Goal: Information Seeking & Learning: Learn about a topic

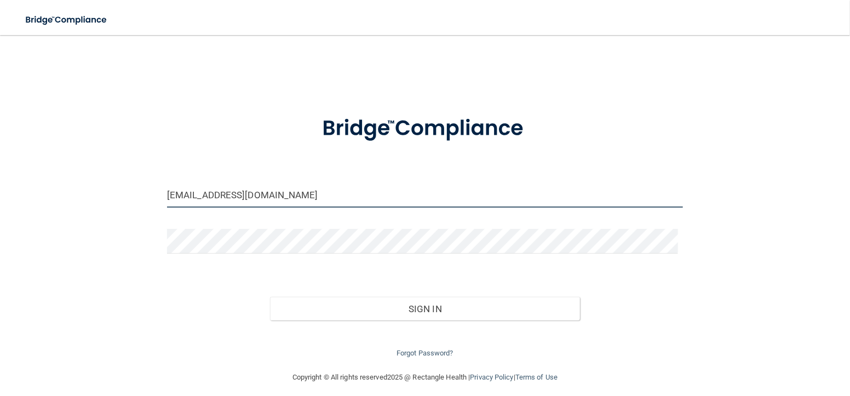
drag, startPoint x: 331, startPoint y: 198, endPoint x: 128, endPoint y: 199, distance: 203.3
click at [128, 199] on div "isabelgrace786@gmail.com Invalid email/password. You don't have permission to a…" at bounding box center [425, 203] width 807 height 314
type input "[EMAIL_ADDRESS][DOMAIN_NAME]"
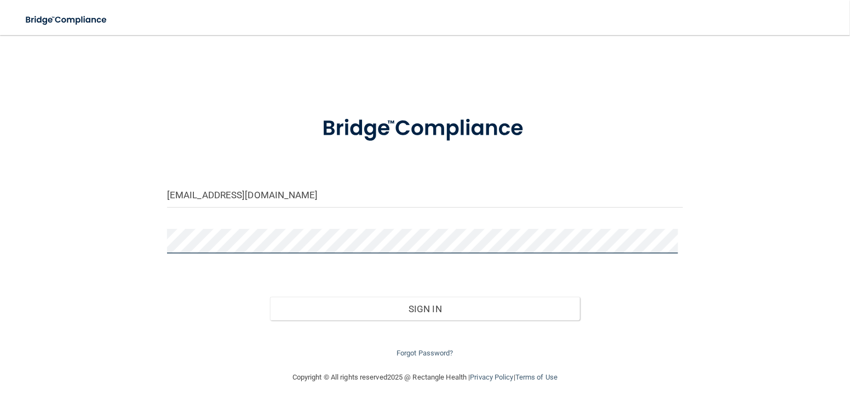
click at [270, 297] on button "Sign In" at bounding box center [425, 309] width 310 height 24
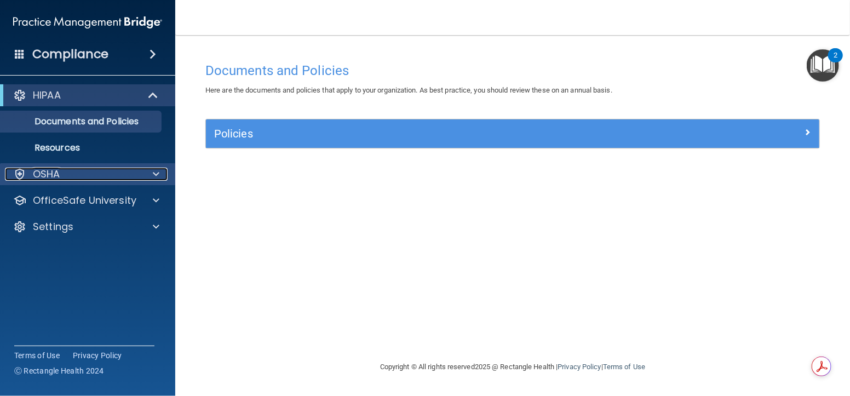
click at [132, 180] on div "OSHA" at bounding box center [73, 174] width 136 height 13
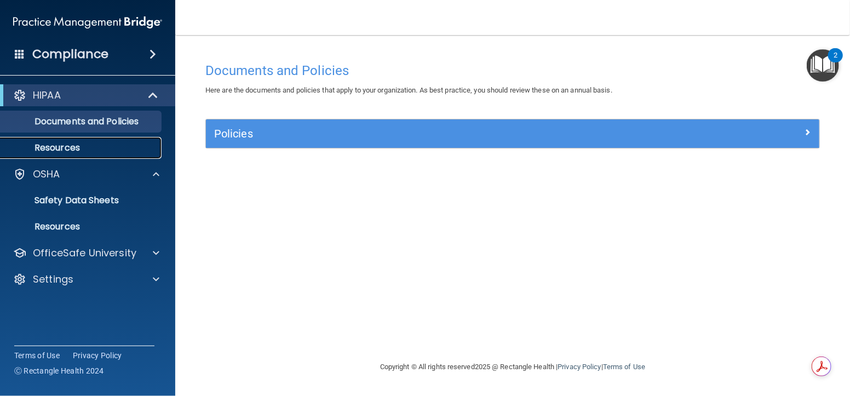
click at [136, 145] on p "Resources" at bounding box center [82, 147] width 150 height 11
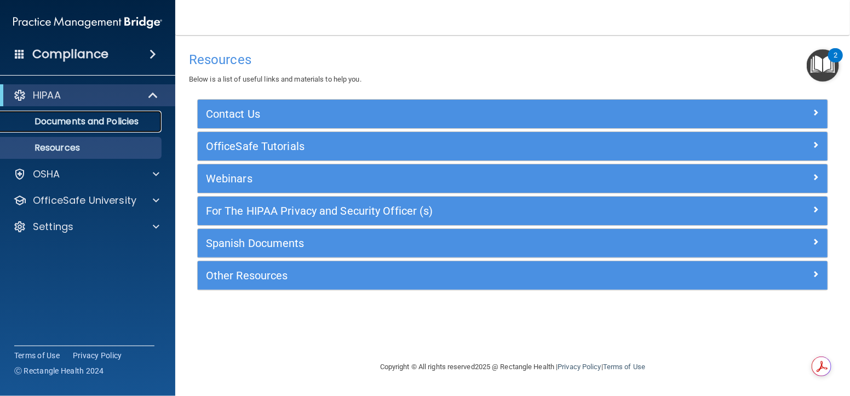
click at [138, 123] on p "Documents and Policies" at bounding box center [82, 121] width 150 height 11
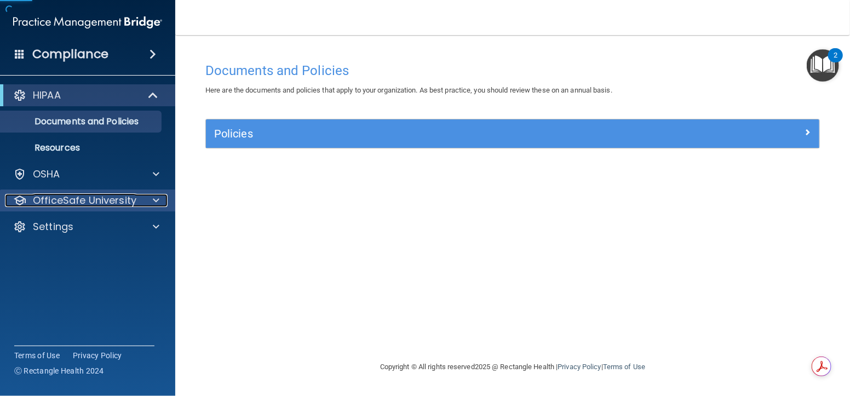
click at [106, 196] on p "OfficeSafe University" at bounding box center [85, 200] width 104 height 13
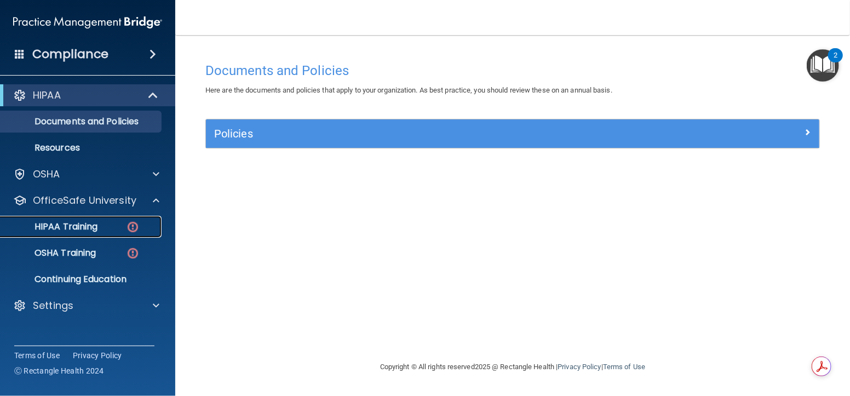
click at [89, 221] on p "HIPAA Training" at bounding box center [52, 226] width 90 height 11
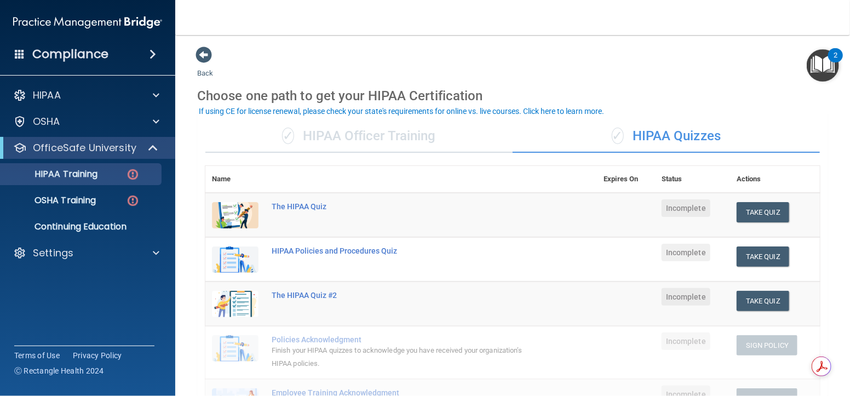
click at [399, 136] on div "✓ HIPAA Officer Training" at bounding box center [358, 136] width 307 height 33
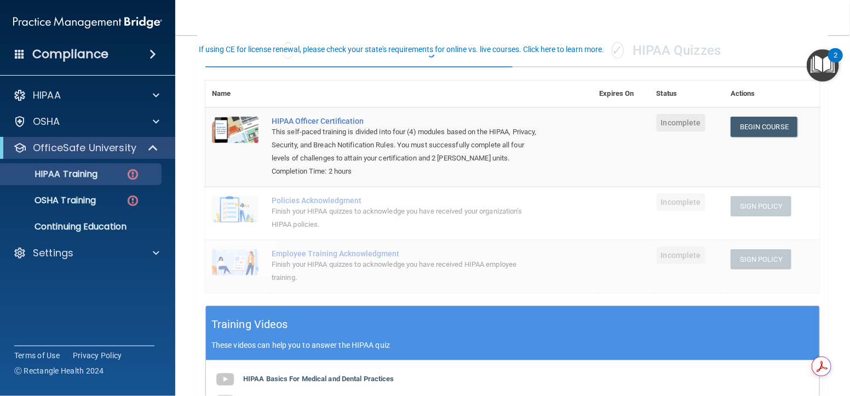
scroll to position [59, 0]
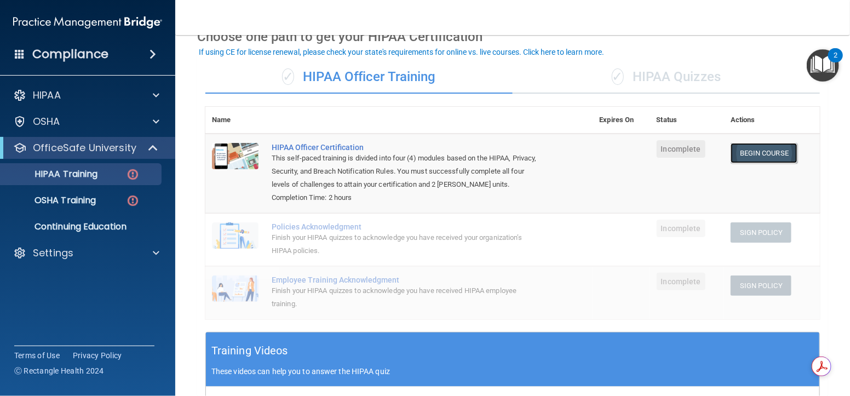
click at [745, 148] on link "Begin Course" at bounding box center [764, 153] width 67 height 20
click at [748, 147] on link "Begin Course" at bounding box center [764, 153] width 67 height 20
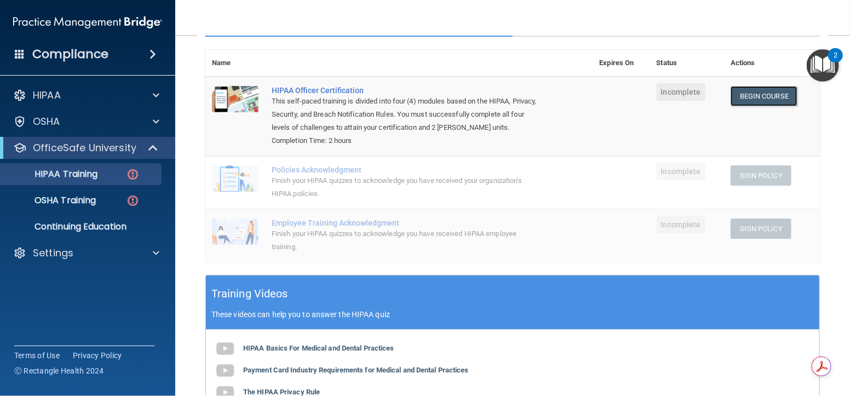
scroll to position [110, 0]
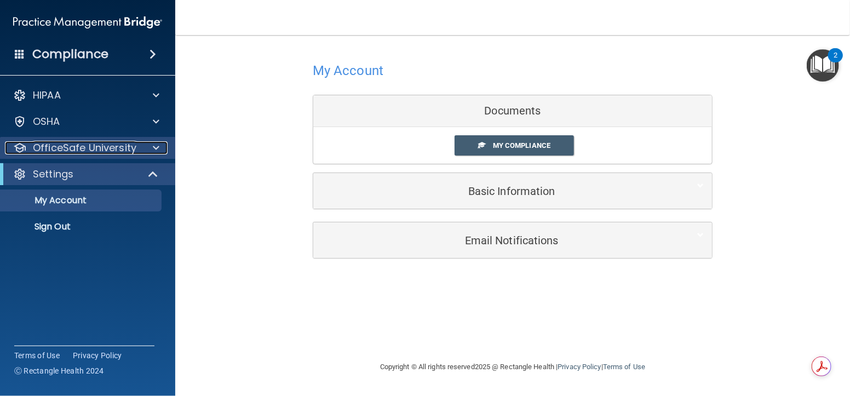
click at [149, 141] on div at bounding box center [154, 147] width 27 height 13
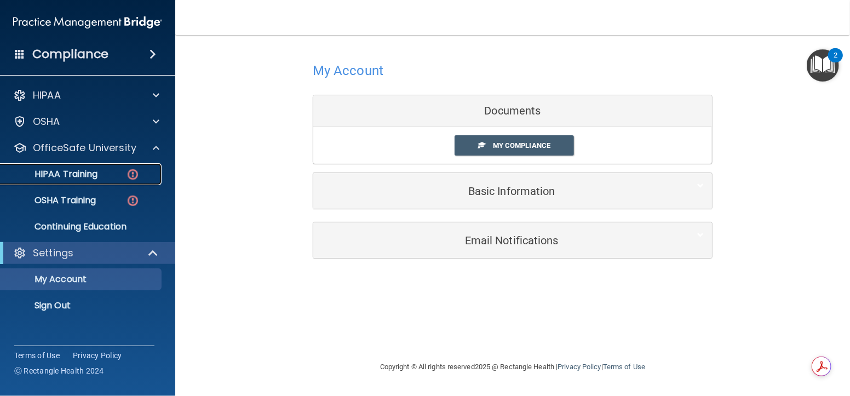
click at [113, 173] on div "HIPAA Training" at bounding box center [82, 174] width 150 height 11
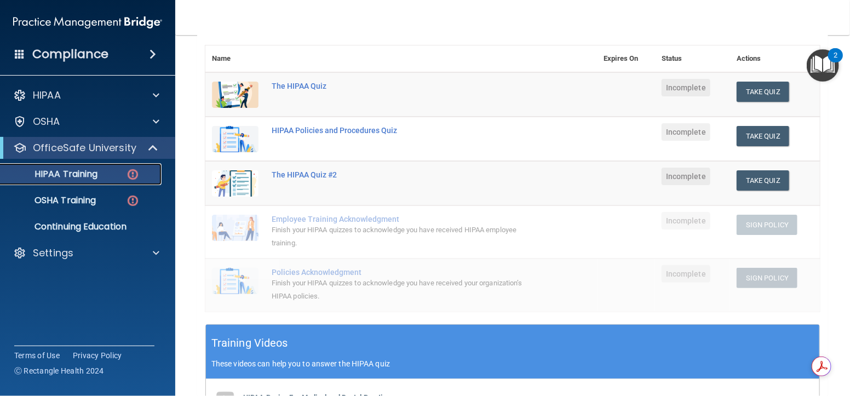
scroll to position [55, 0]
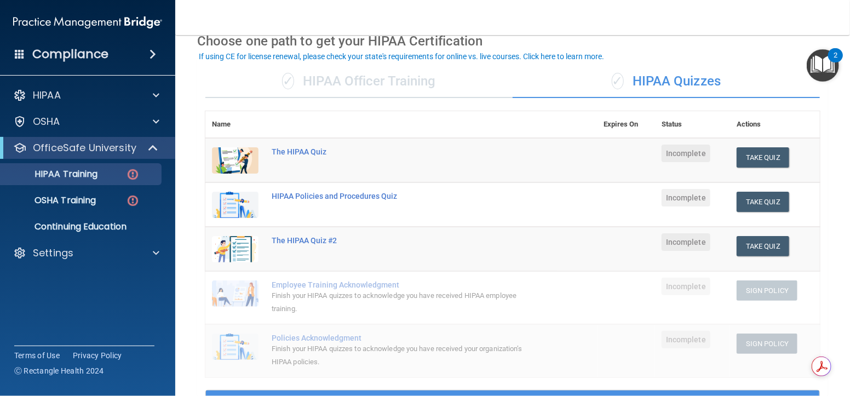
click at [429, 82] on div "✓ HIPAA Officer Training" at bounding box center [358, 81] width 307 height 33
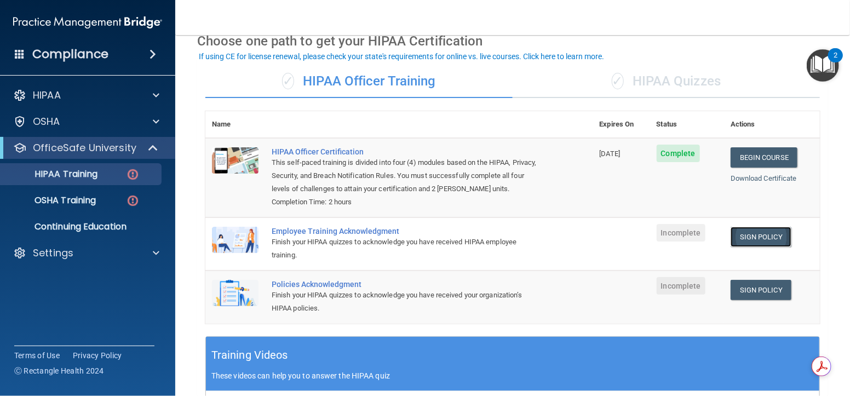
click at [749, 235] on link "Sign Policy" at bounding box center [761, 237] width 61 height 20
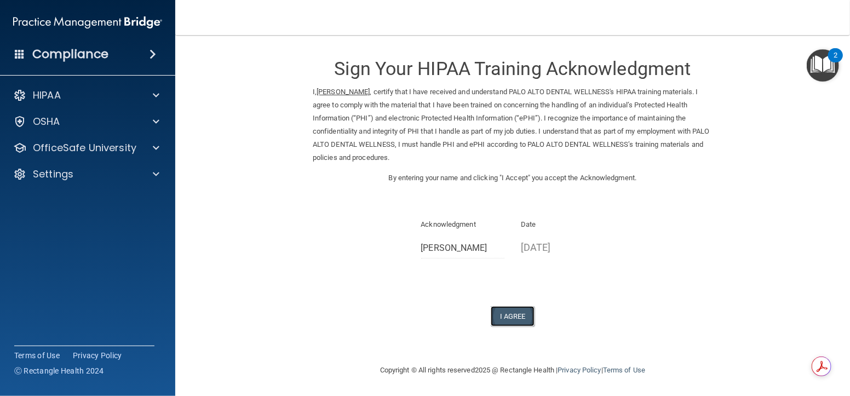
click at [515, 314] on button "I Agree" at bounding box center [513, 316] width 44 height 20
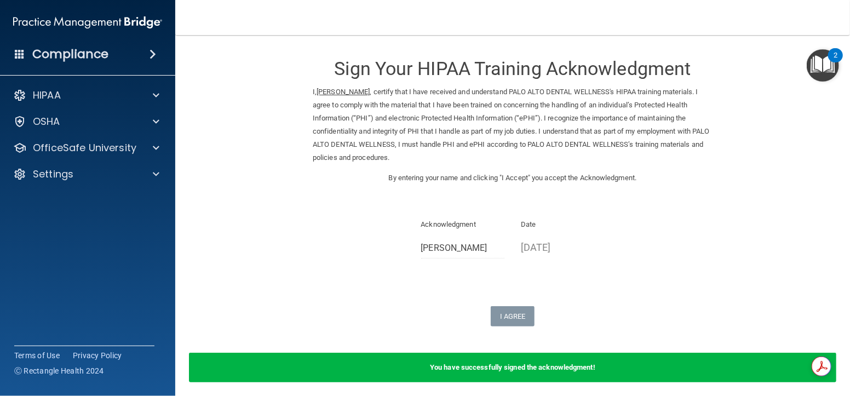
scroll to position [43, 0]
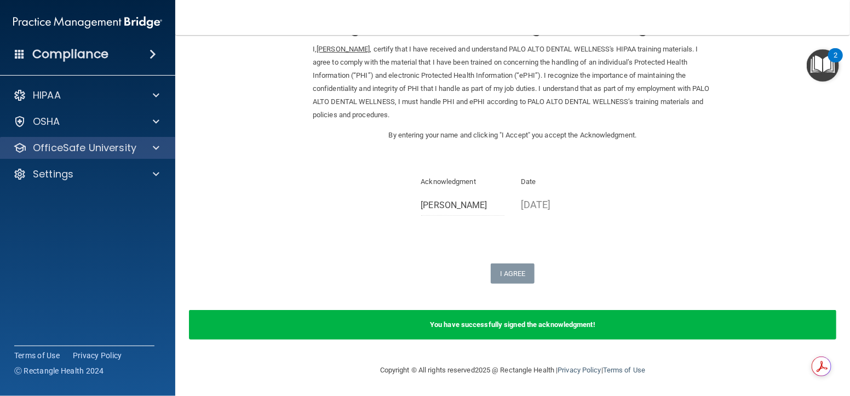
click at [121, 139] on div "OfficeSafe University" at bounding box center [88, 148] width 176 height 22
click at [157, 150] on span at bounding box center [156, 147] width 7 height 13
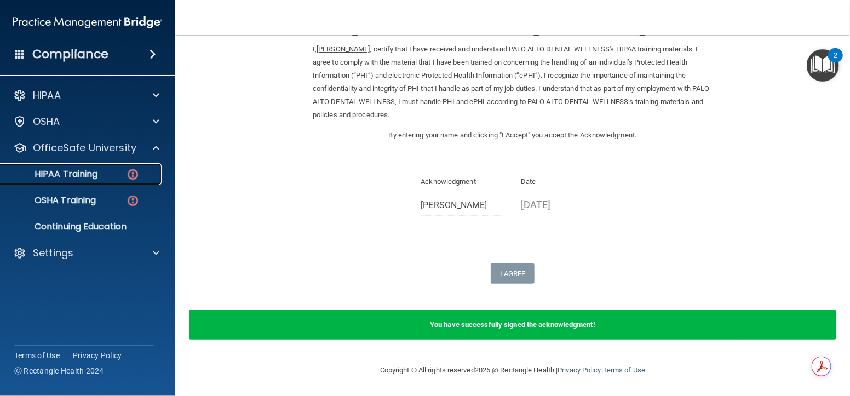
click at [112, 176] on div "HIPAA Training" at bounding box center [82, 174] width 150 height 11
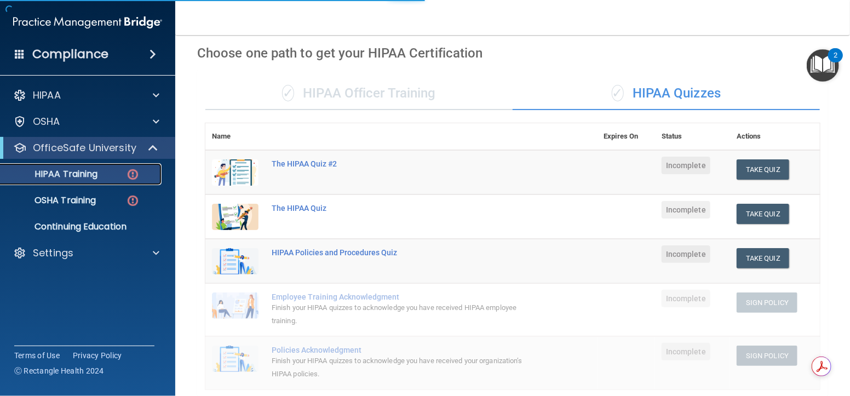
scroll to position [386, 0]
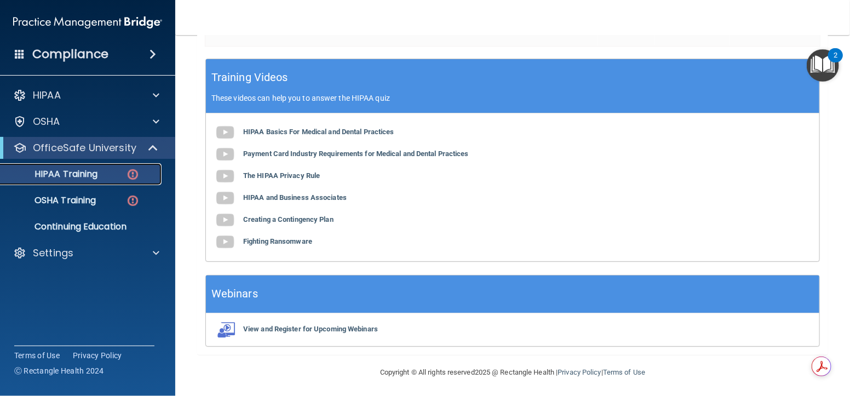
click at [117, 172] on div "HIPAA Training" at bounding box center [82, 174] width 150 height 11
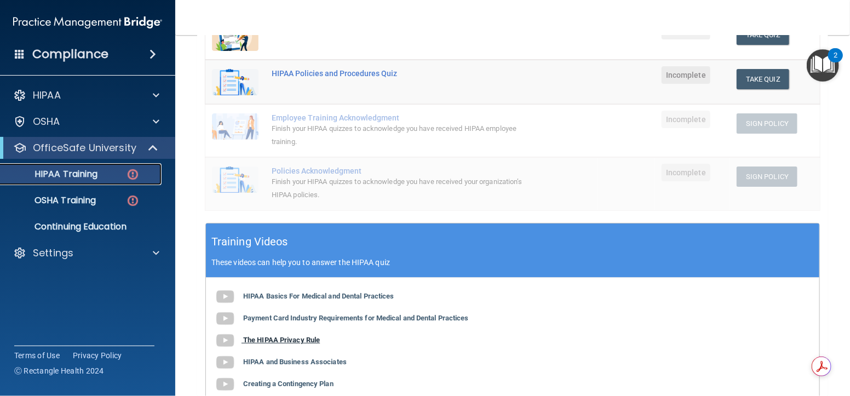
scroll to position [58, 0]
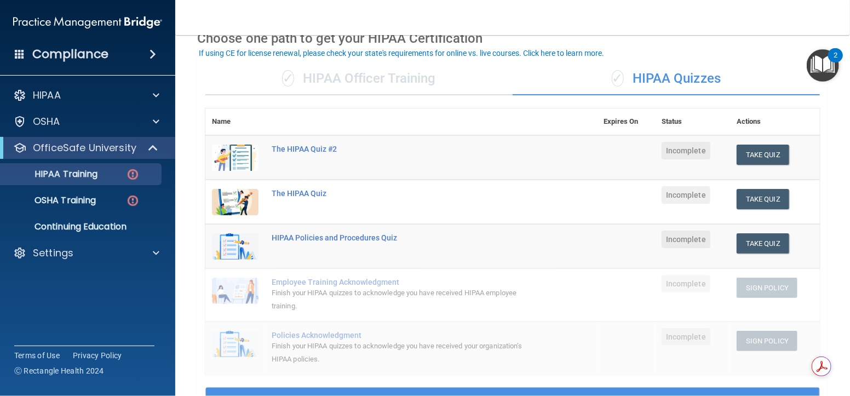
click at [380, 67] on div "✓ HIPAA Officer Training" at bounding box center [358, 78] width 307 height 33
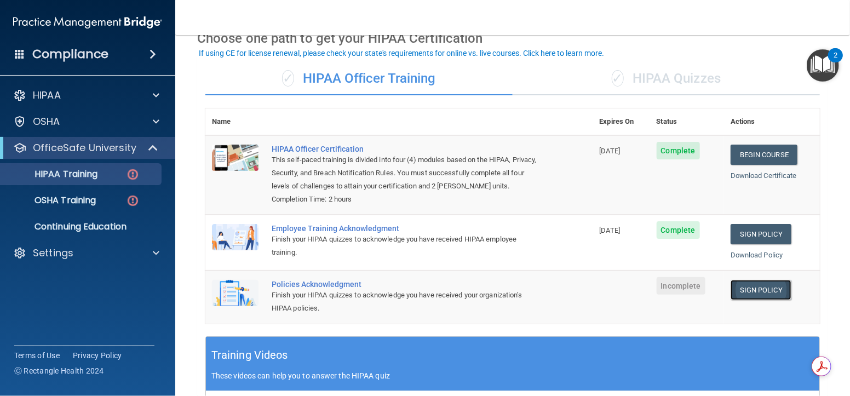
click at [771, 289] on link "Sign Policy" at bounding box center [761, 290] width 61 height 20
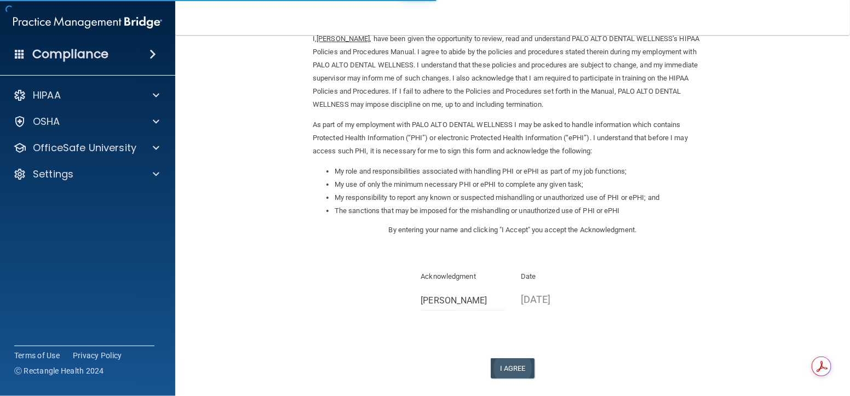
scroll to position [105, 0]
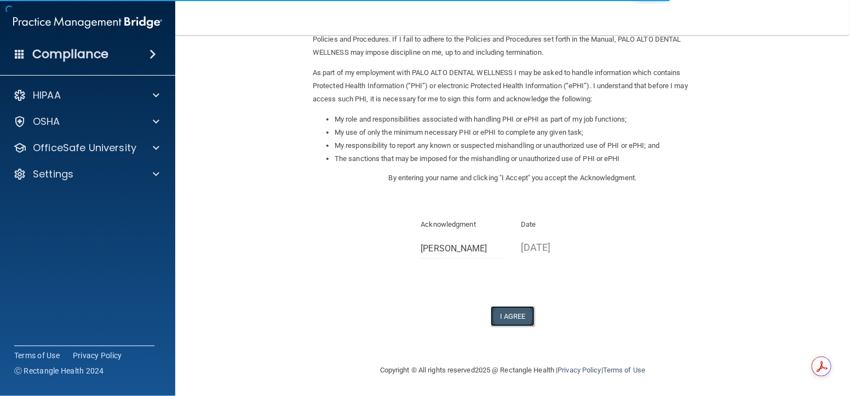
click at [511, 317] on button "I Agree" at bounding box center [513, 316] width 44 height 20
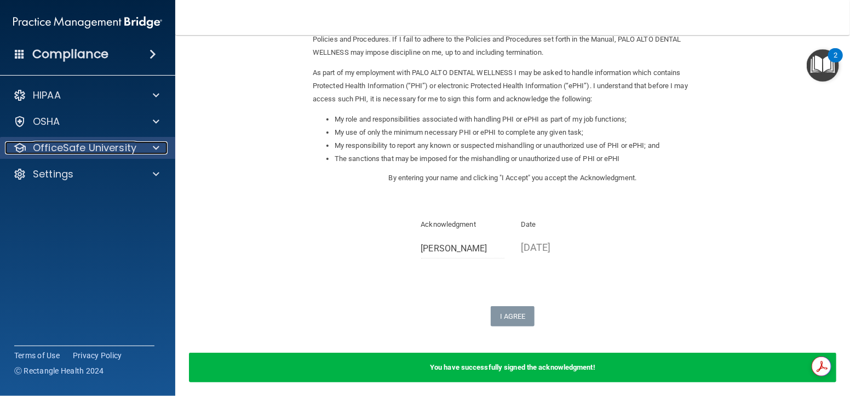
click at [135, 141] on div "OfficeSafe University" at bounding box center [73, 147] width 136 height 13
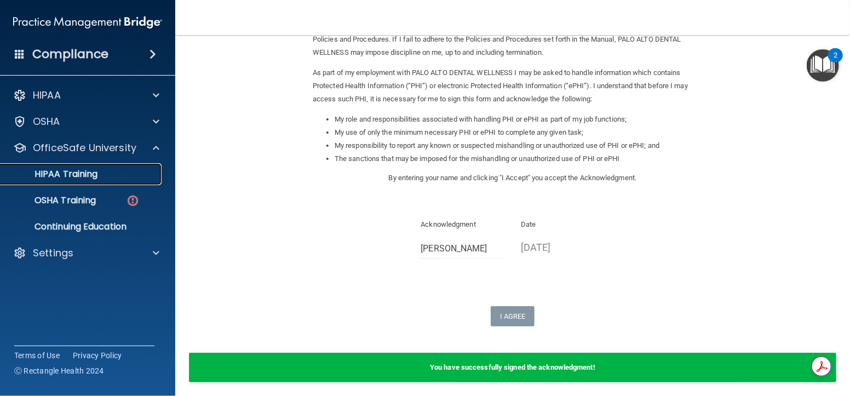
click at [121, 167] on link "HIPAA Training" at bounding box center [75, 174] width 173 height 22
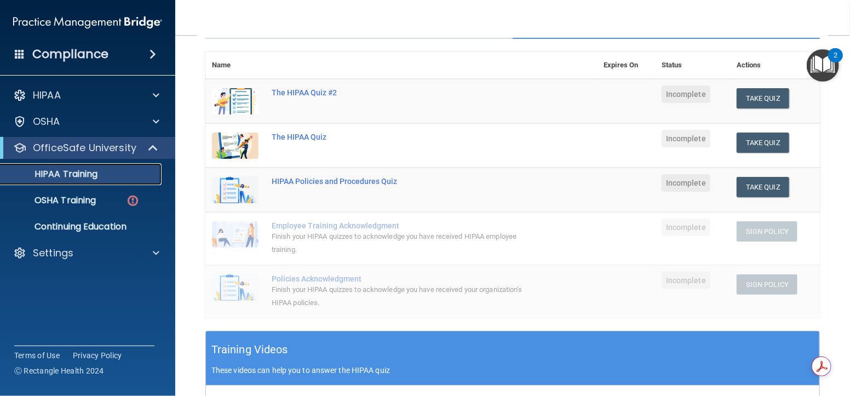
scroll to position [112, 0]
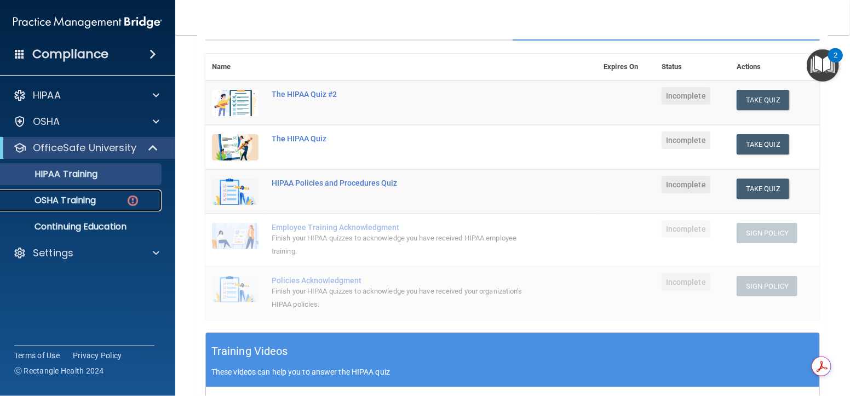
click at [104, 199] on div "OSHA Training" at bounding box center [82, 200] width 150 height 11
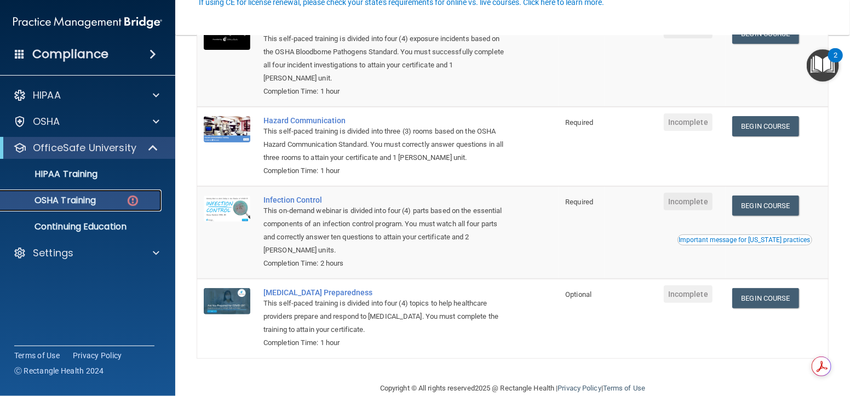
scroll to position [157, 0]
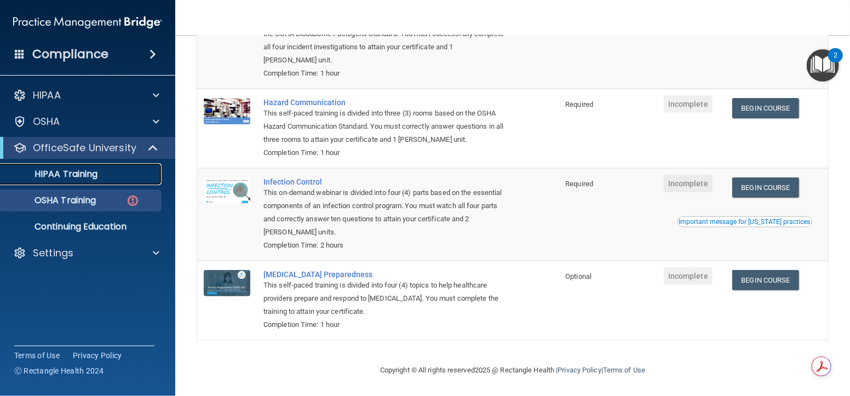
click at [98, 169] on p "HIPAA Training" at bounding box center [52, 174] width 90 height 11
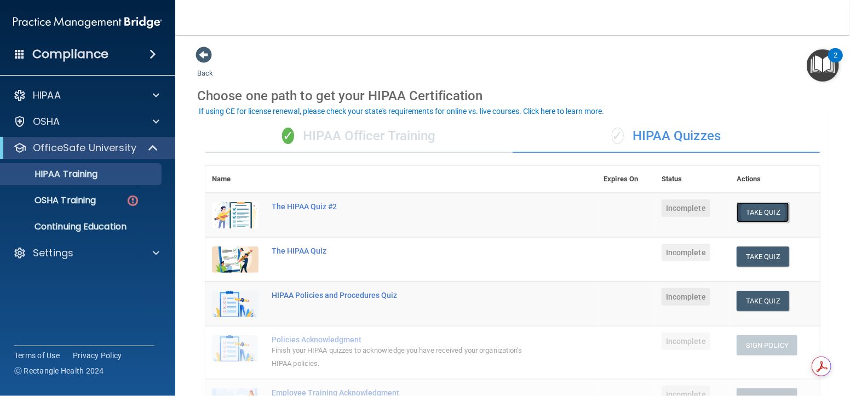
click at [762, 215] on button "Take Quiz" at bounding box center [763, 212] width 53 height 20
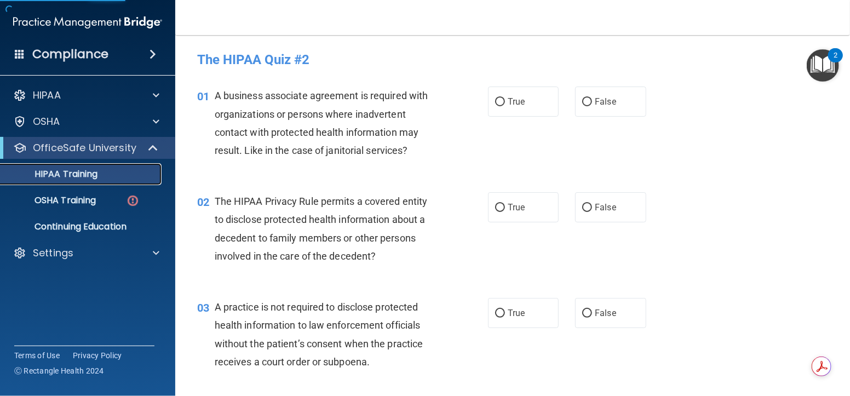
click at [103, 173] on div "HIPAA Training" at bounding box center [82, 174] width 150 height 11
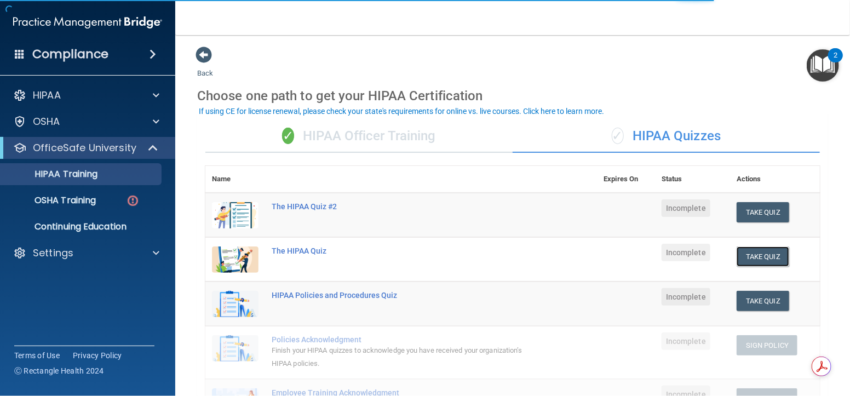
drag, startPoint x: 762, startPoint y: 255, endPoint x: 701, endPoint y: 248, distance: 61.2
click at [759, 258] on button "Take Quiz" at bounding box center [763, 257] width 53 height 20
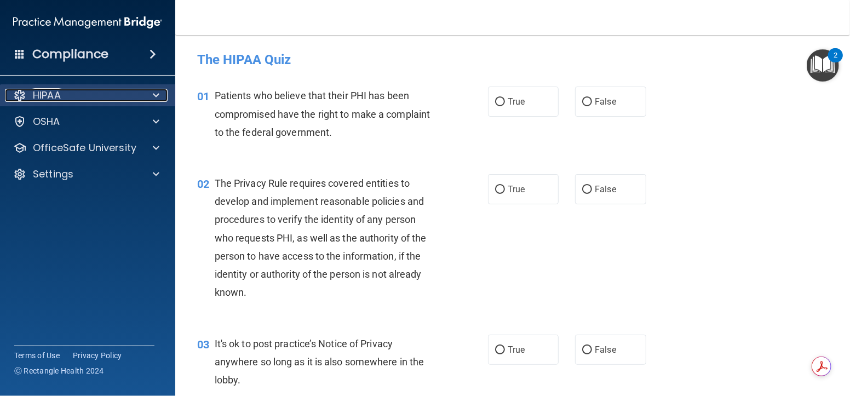
click at [120, 100] on div "HIPAA" at bounding box center [73, 95] width 136 height 13
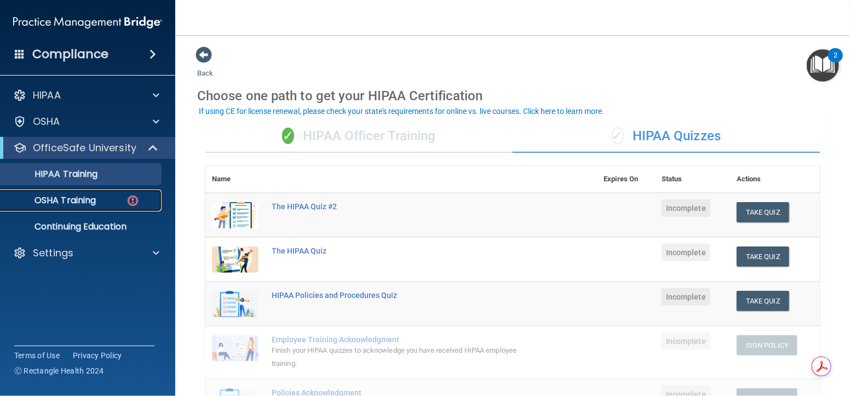
click at [110, 199] on div "OSHA Training" at bounding box center [82, 200] width 150 height 11
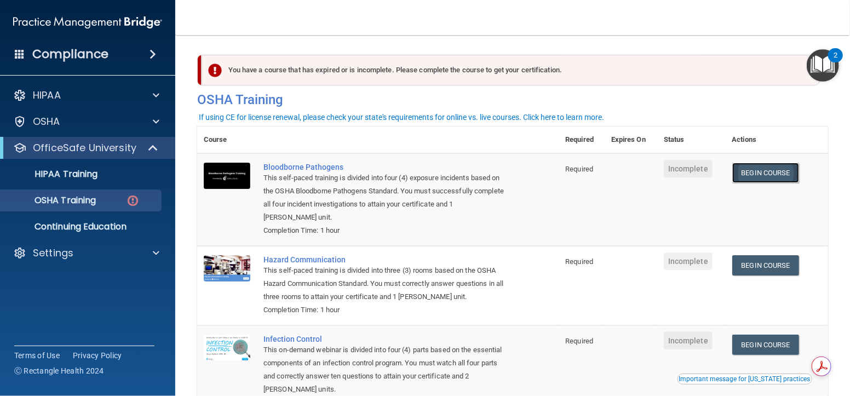
click at [749, 172] on link "Begin Course" at bounding box center [766, 173] width 67 height 20
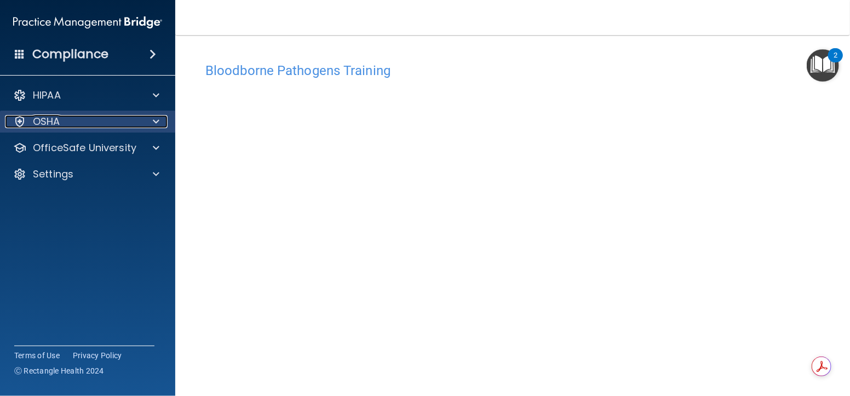
click at [150, 127] on div at bounding box center [154, 121] width 27 height 13
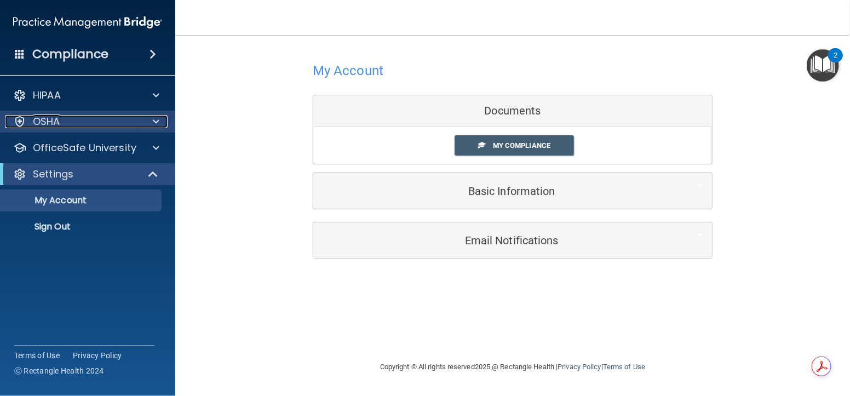
click at [146, 117] on div at bounding box center [154, 121] width 27 height 13
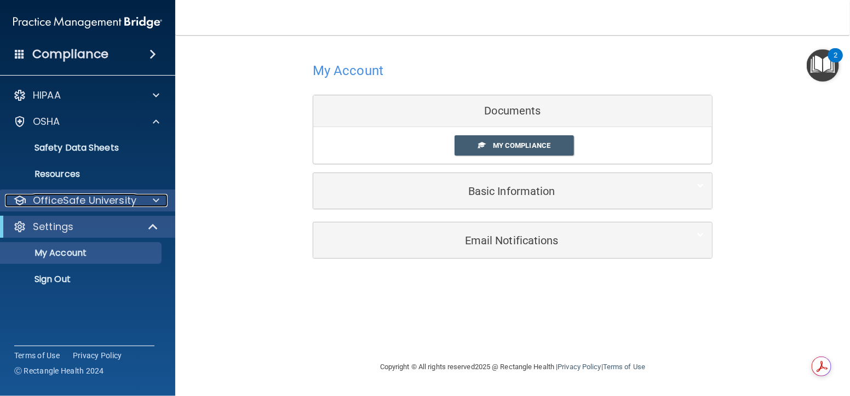
click at [144, 199] on div at bounding box center [154, 200] width 27 height 13
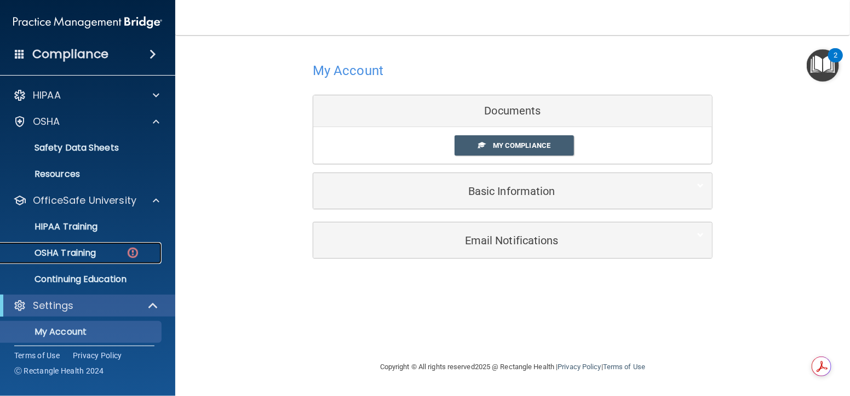
click at [102, 248] on div "OSHA Training" at bounding box center [82, 253] width 150 height 11
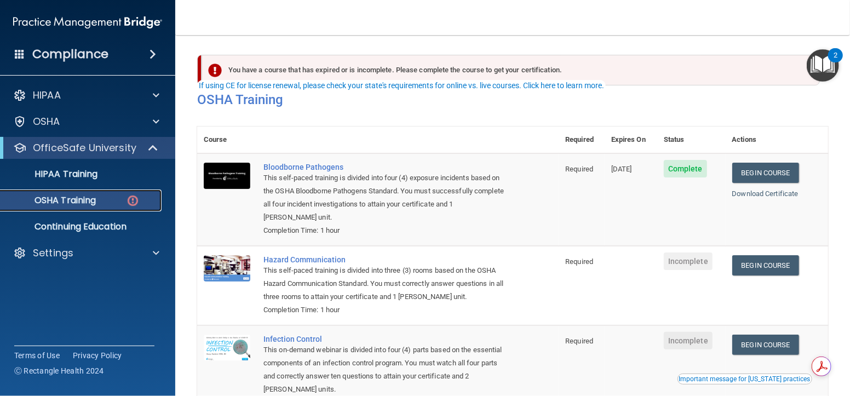
scroll to position [110, 0]
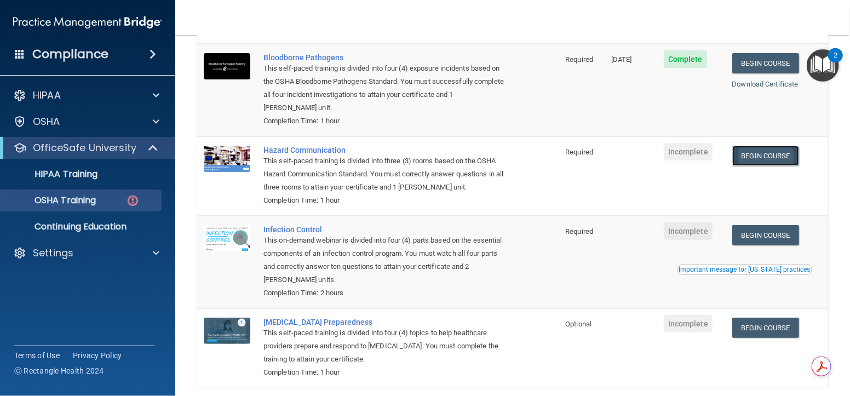
click at [750, 157] on link "Begin Course" at bounding box center [766, 156] width 67 height 20
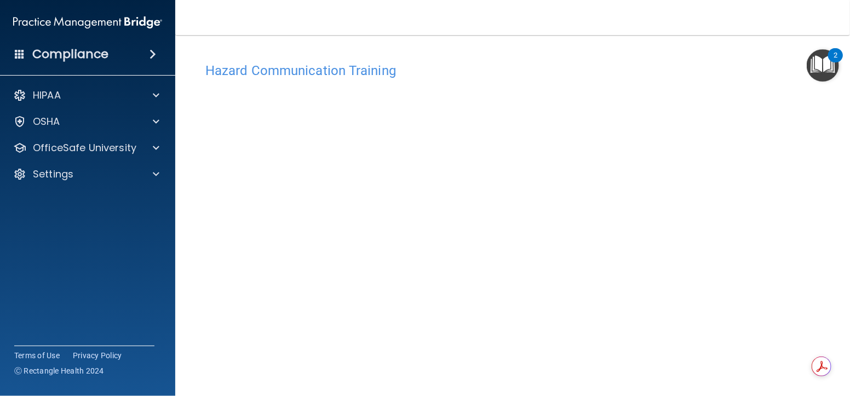
scroll to position [55, 0]
click at [819, 71] on img "Open Resource Center, 2 new notifications" at bounding box center [823, 65] width 32 height 32
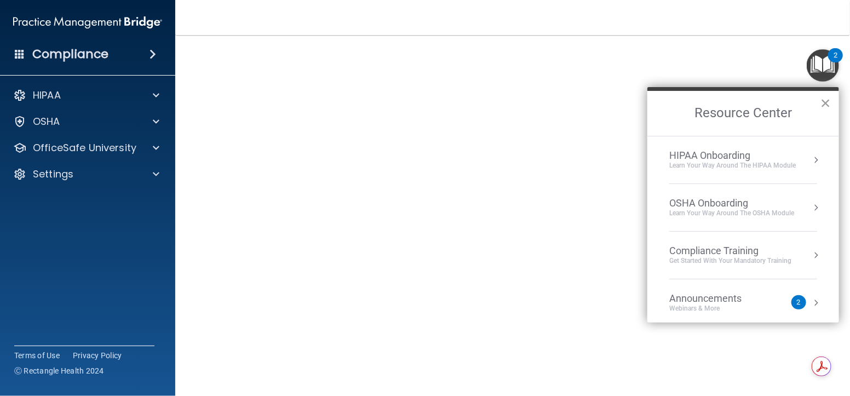
click at [828, 99] on button "×" at bounding box center [826, 103] width 10 height 18
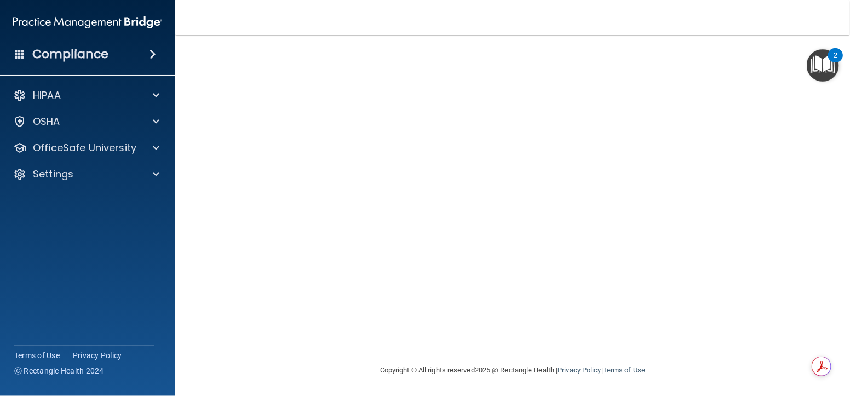
scroll to position [0, 0]
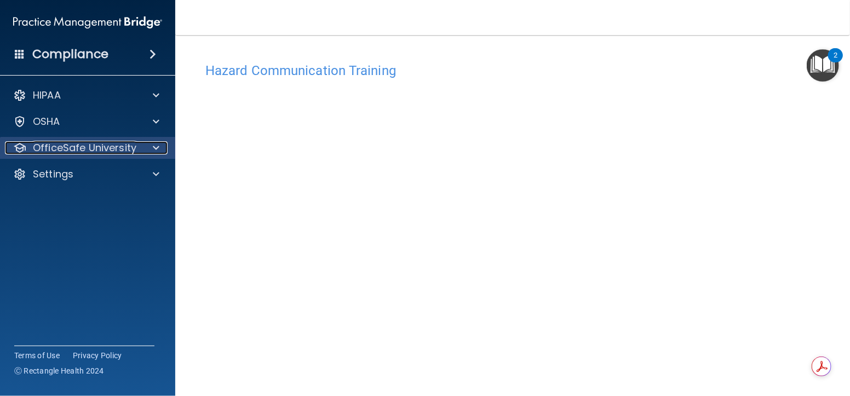
click at [85, 145] on p "OfficeSafe University" at bounding box center [85, 147] width 104 height 13
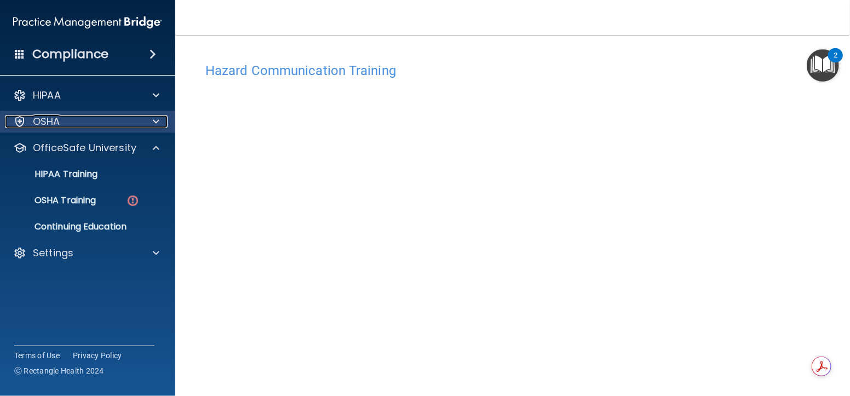
click at [103, 121] on div "OSHA" at bounding box center [73, 121] width 136 height 13
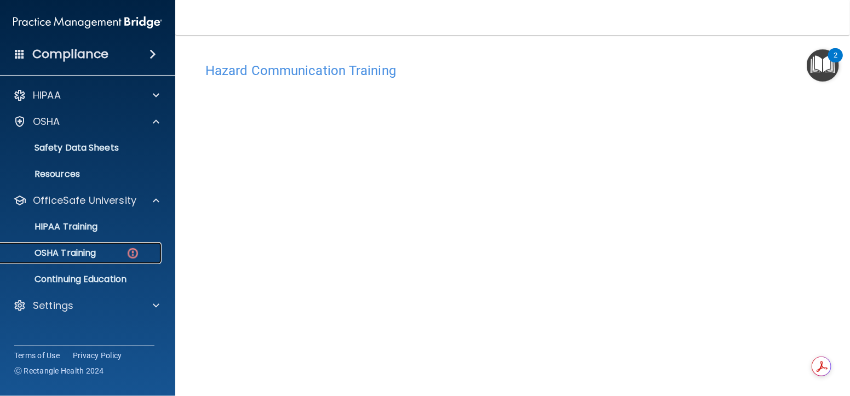
click at [92, 244] on link "OSHA Training" at bounding box center [75, 253] width 173 height 22
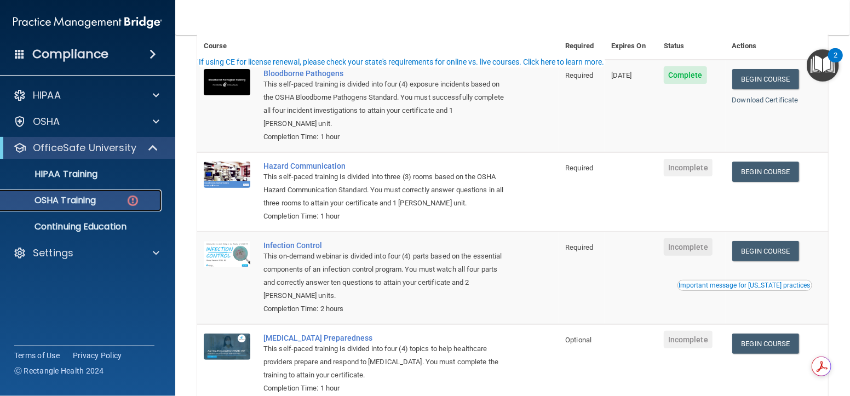
scroll to position [110, 0]
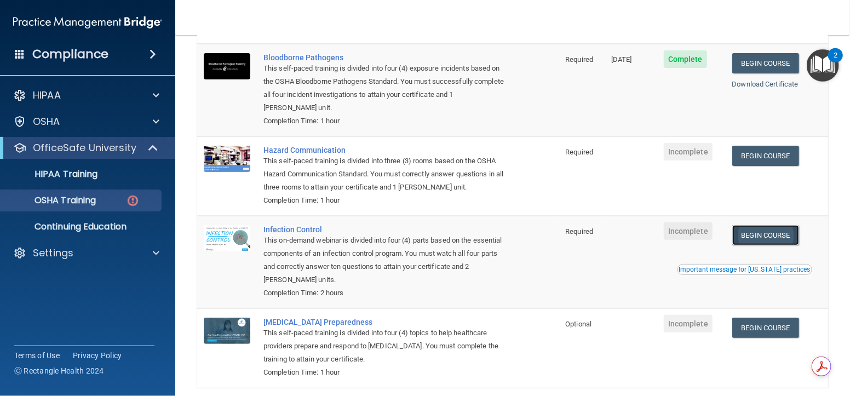
click at [784, 232] on link "Begin Course" at bounding box center [766, 235] width 67 height 20
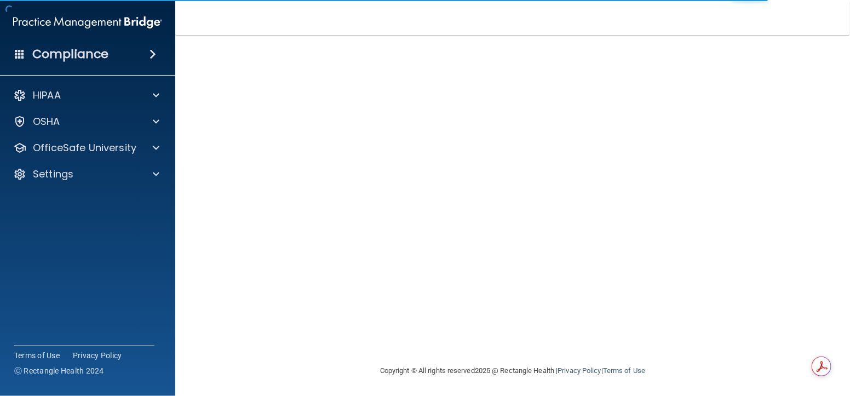
scroll to position [72, 0]
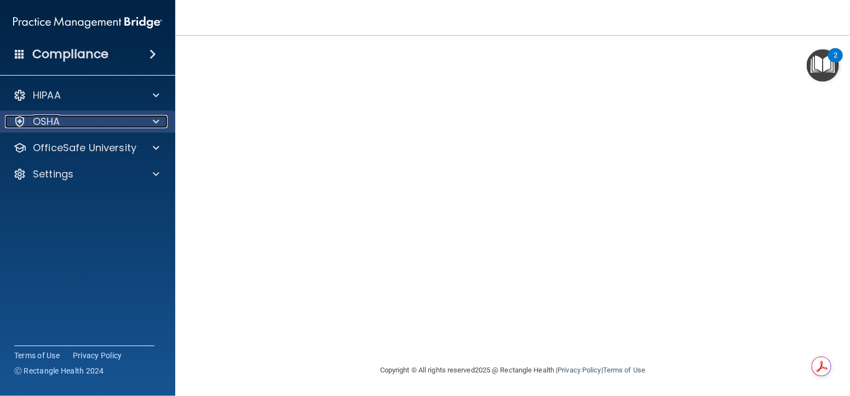
click at [103, 121] on div "OSHA" at bounding box center [73, 121] width 136 height 13
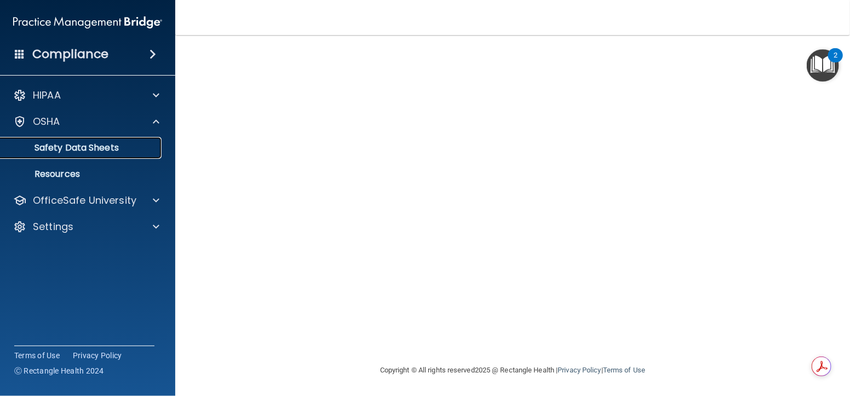
click at [97, 153] on p "Safety Data Sheets" at bounding box center [82, 147] width 150 height 11
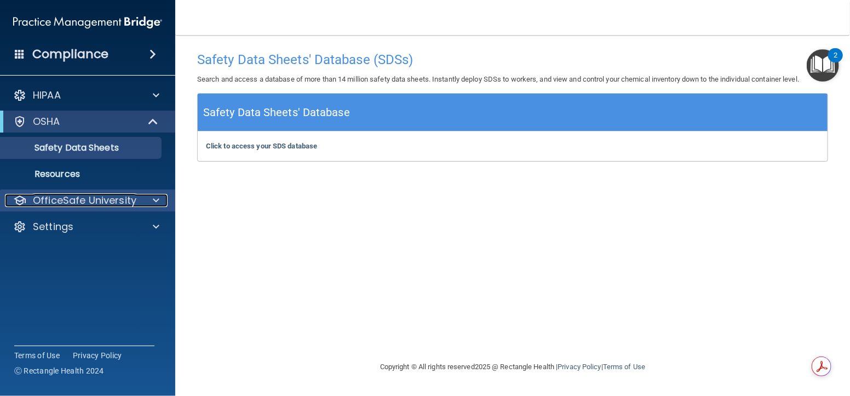
click at [92, 195] on p "OfficeSafe University" at bounding box center [85, 200] width 104 height 13
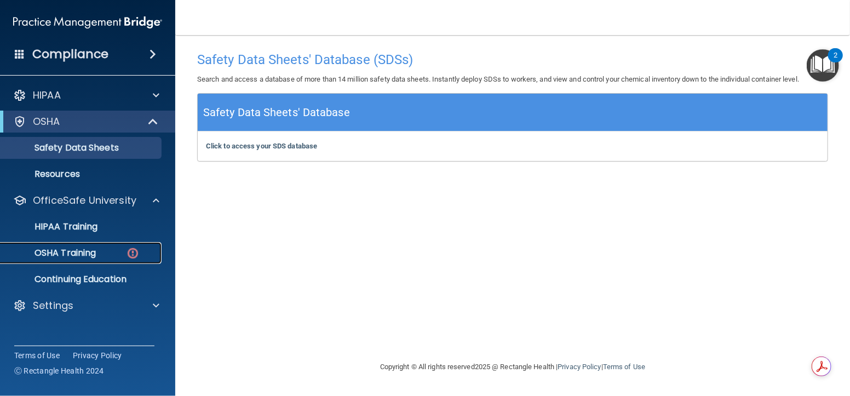
click at [89, 249] on p "OSHA Training" at bounding box center [51, 253] width 89 height 11
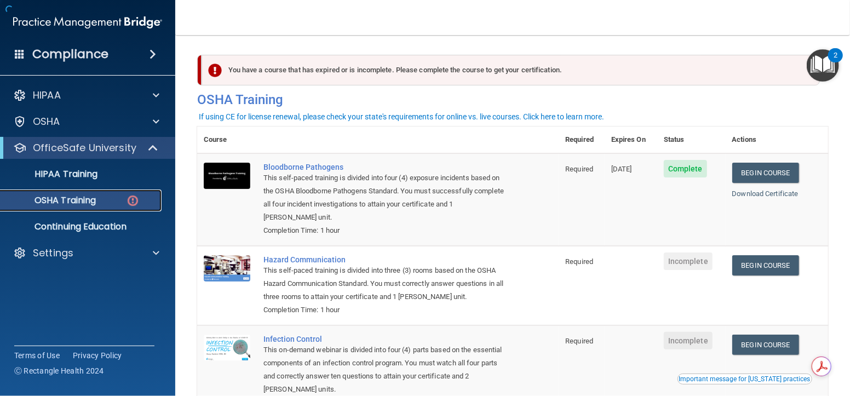
scroll to position [110, 0]
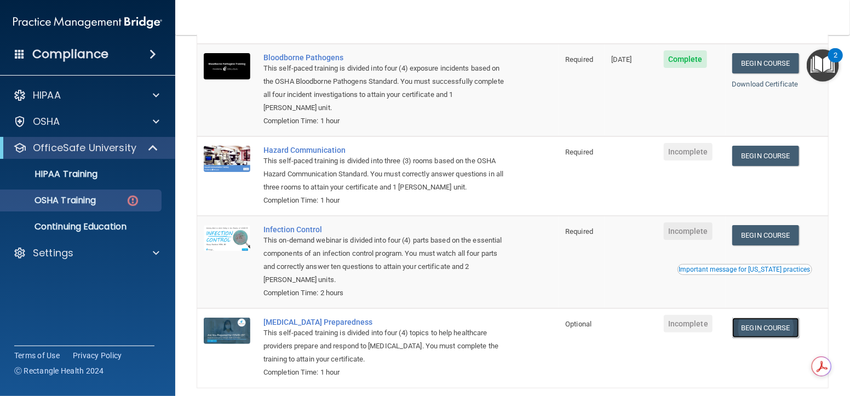
click at [751, 328] on link "Begin Course" at bounding box center [766, 328] width 67 height 20
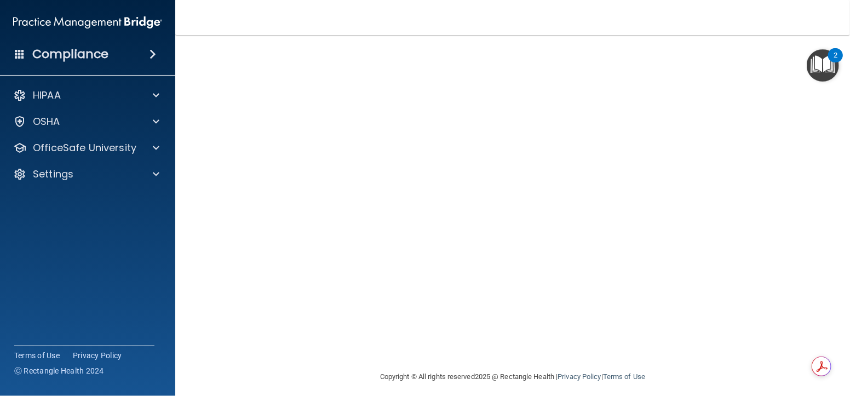
scroll to position [72, 0]
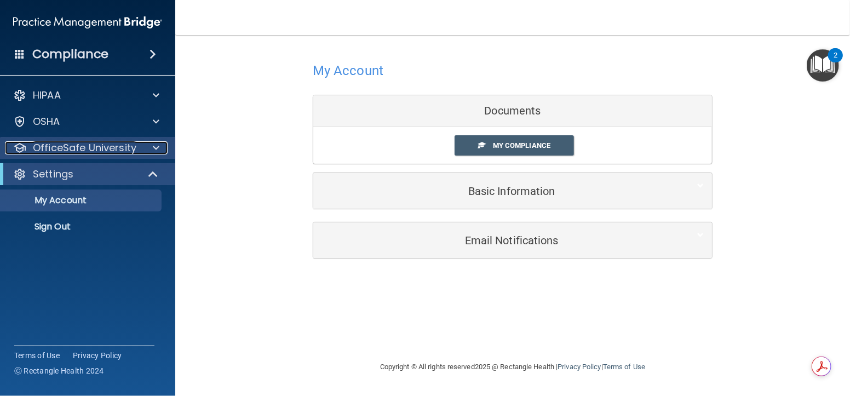
click at [148, 141] on div at bounding box center [154, 147] width 27 height 13
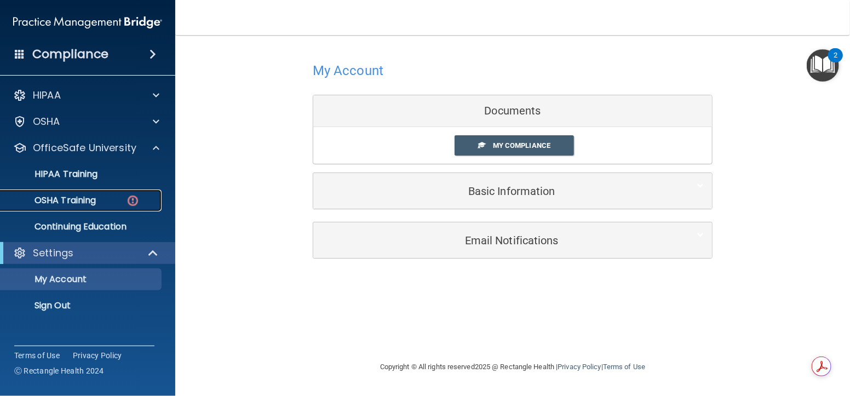
click at [108, 198] on div "OSHA Training" at bounding box center [82, 200] width 150 height 11
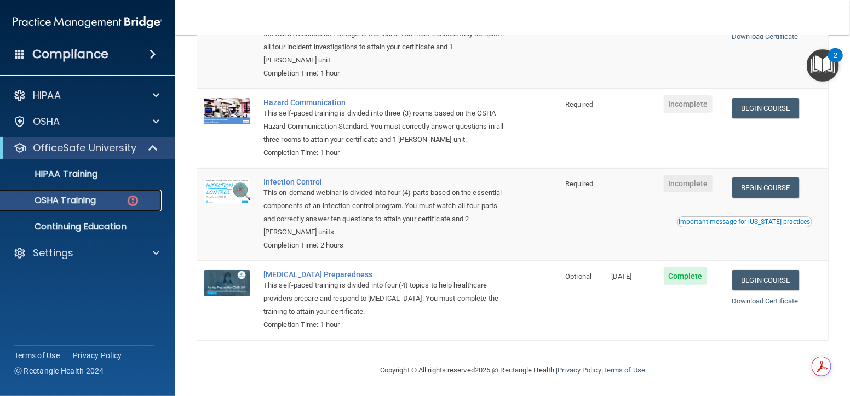
scroll to position [102, 0]
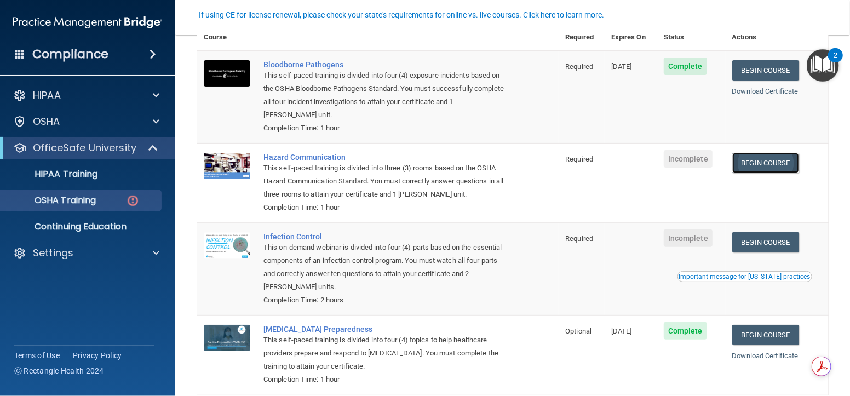
click at [751, 162] on link "Begin Course" at bounding box center [766, 163] width 67 height 20
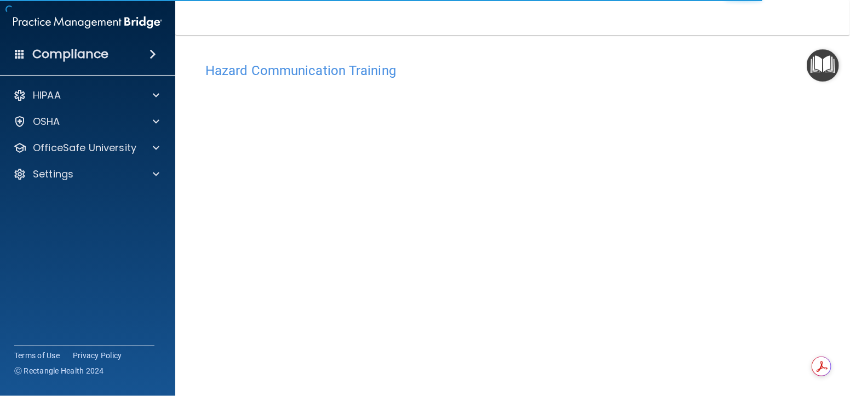
scroll to position [16, 0]
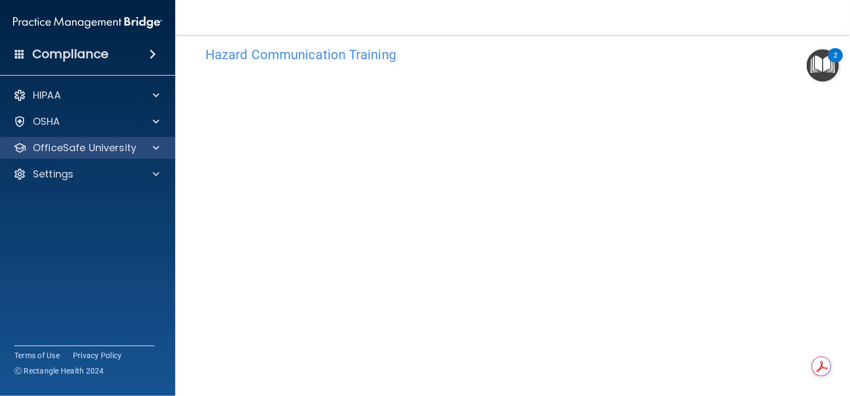
click at [118, 138] on div "OfficeSafe University" at bounding box center [88, 148] width 176 height 22
click at [160, 141] on div at bounding box center [154, 147] width 27 height 13
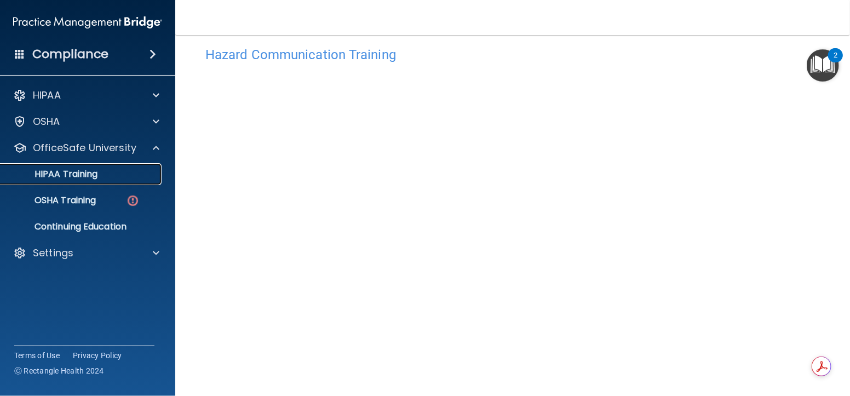
click at [118, 165] on link "HIPAA Training" at bounding box center [75, 174] width 173 height 22
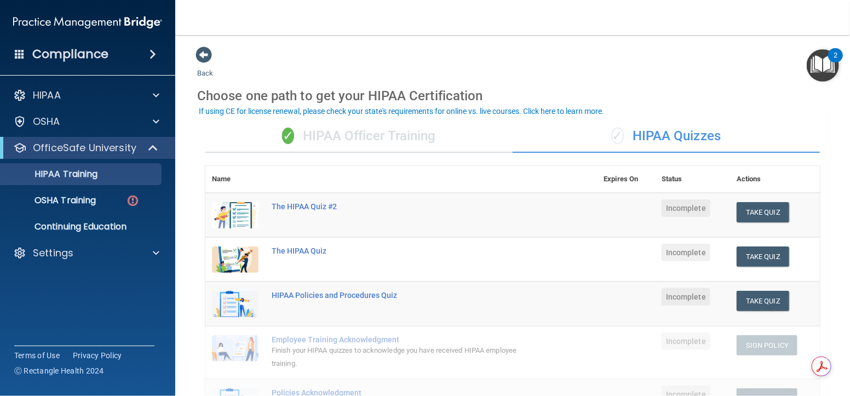
click at [647, 128] on div "✓ HIPAA Quizzes" at bounding box center [666, 136] width 307 height 33
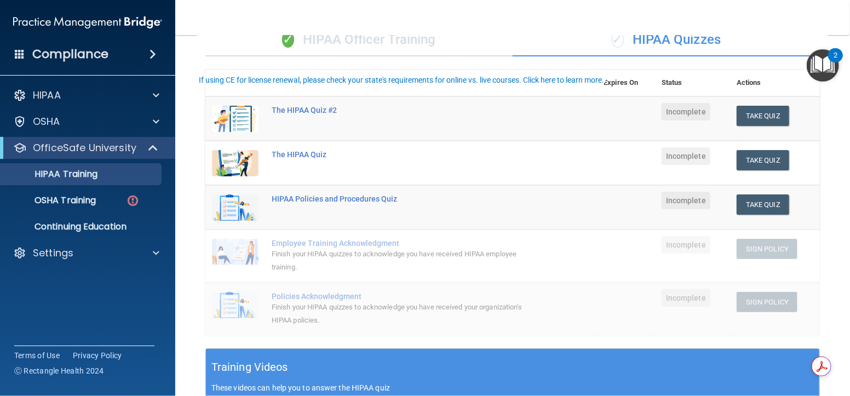
scroll to position [110, 0]
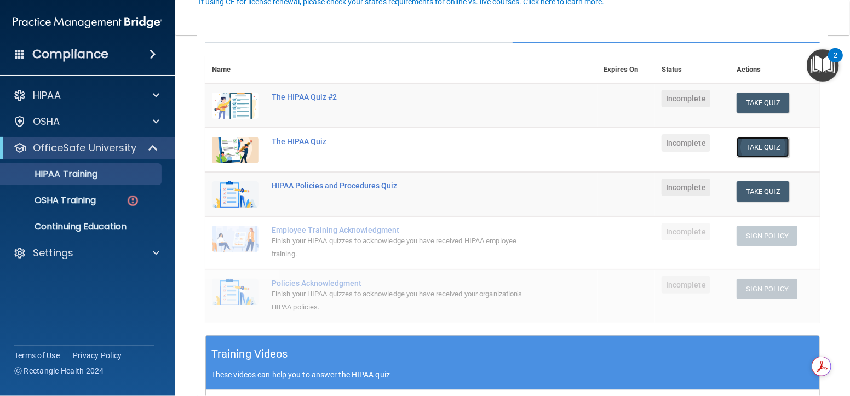
click at [746, 141] on button "Take Quiz" at bounding box center [763, 147] width 53 height 20
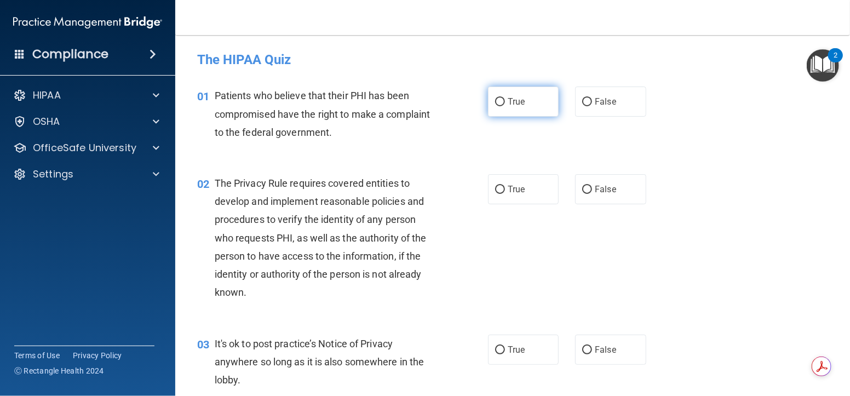
click at [535, 105] on label "True" at bounding box center [523, 102] width 71 height 30
click at [505, 105] on input "True" at bounding box center [500, 102] width 10 height 8
radio input "true"
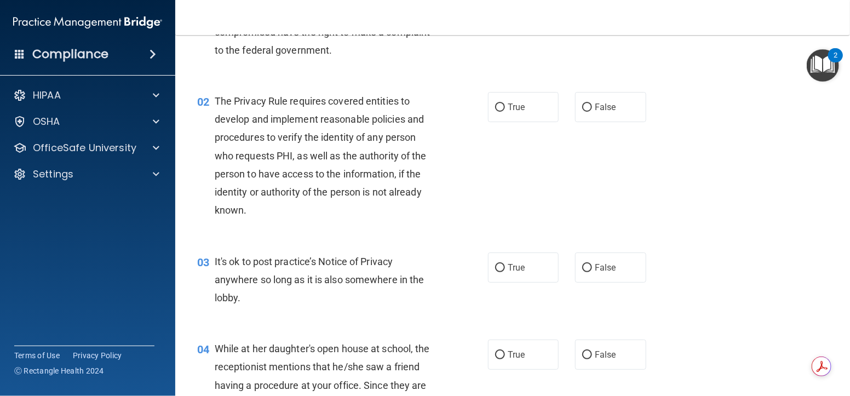
scroll to position [110, 0]
